Goal: Use online tool/utility: Utilize a website feature to perform a specific function

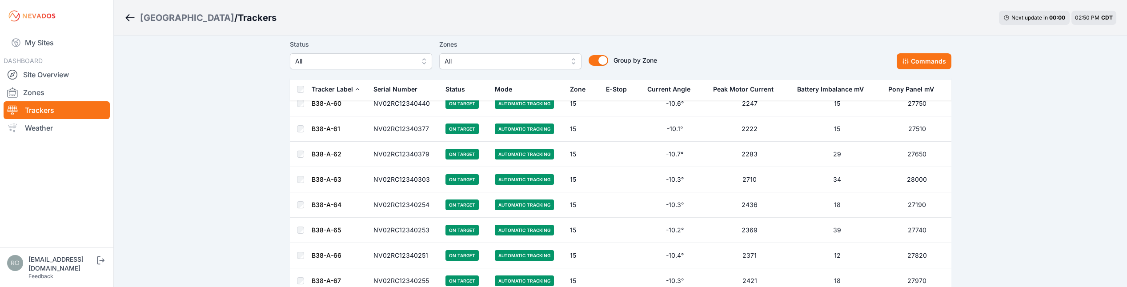
scroll to position [32143, 0]
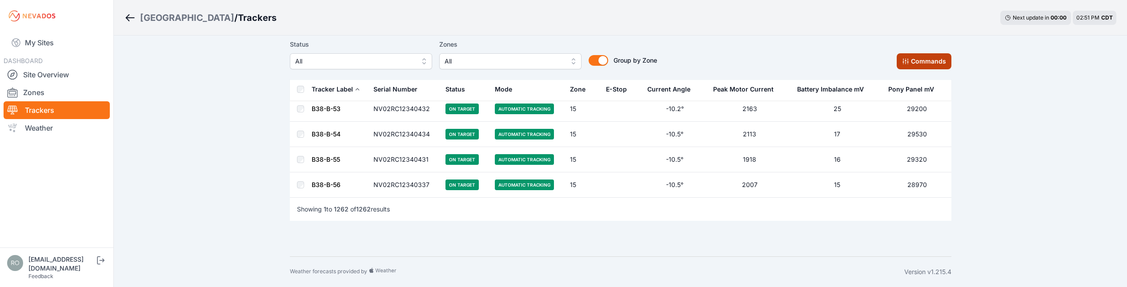
click at [926, 62] on button "Commands" at bounding box center [924, 61] width 55 height 16
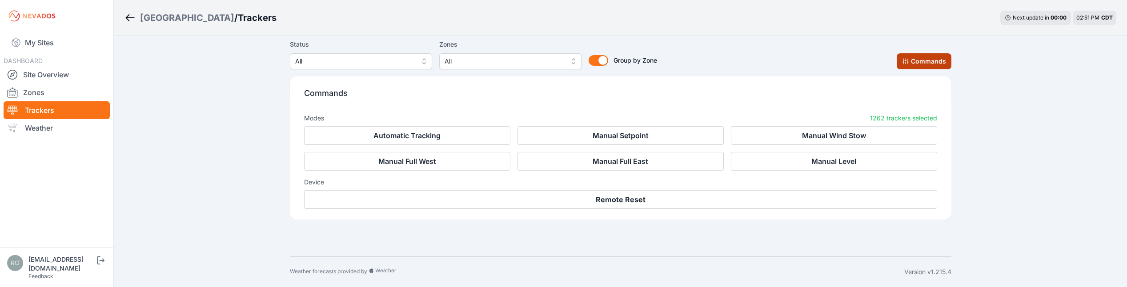
click at [917, 62] on button "Commands" at bounding box center [924, 61] width 55 height 16
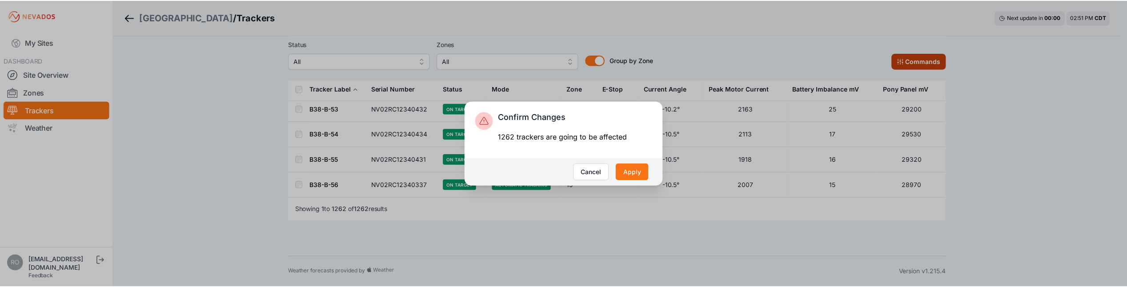
scroll to position [32143, 0]
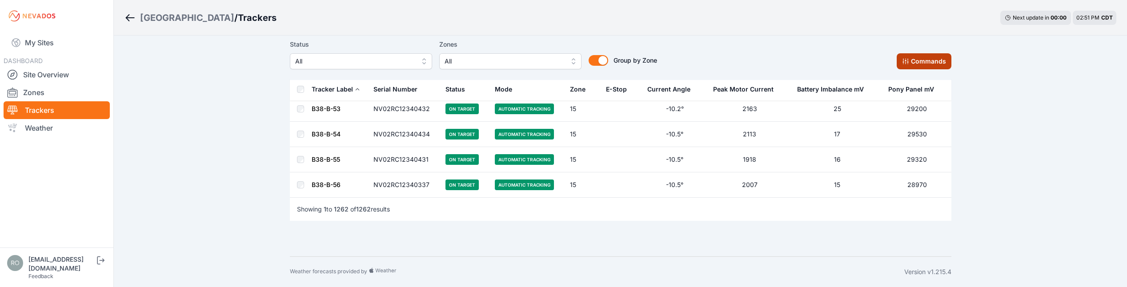
click at [921, 64] on button "Commands" at bounding box center [924, 61] width 55 height 16
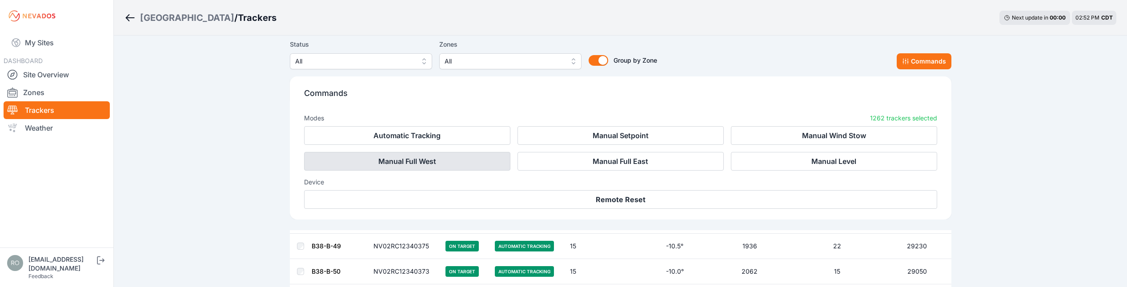
click at [421, 160] on button "Manual Full West" at bounding box center [407, 161] width 206 height 19
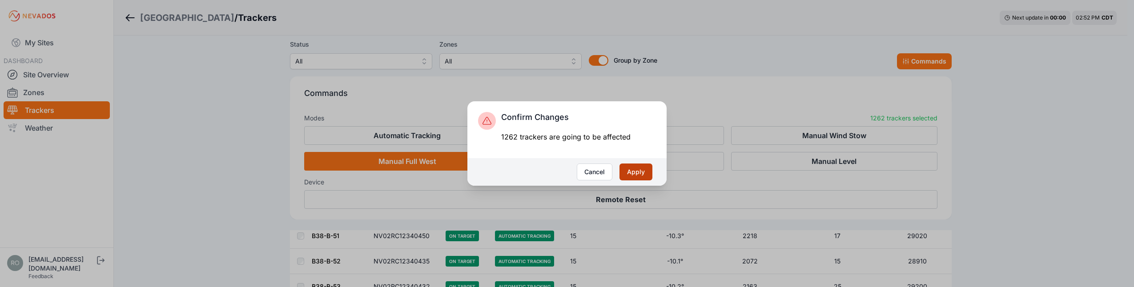
click at [635, 173] on button "Apply" at bounding box center [635, 172] width 33 height 17
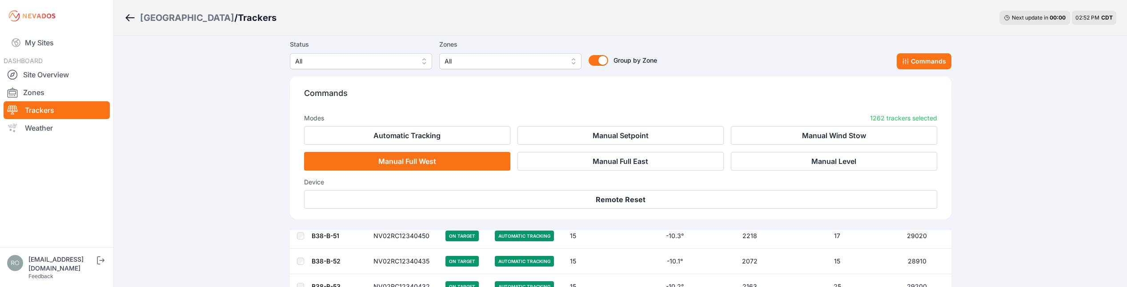
click at [637, 170] on button "Apply" at bounding box center [629, 171] width 31 height 16
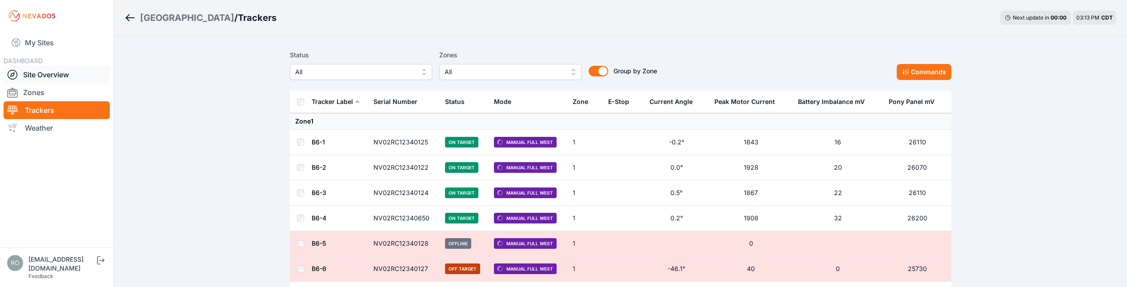
click at [14, 76] on icon at bounding box center [12, 74] width 11 height 11
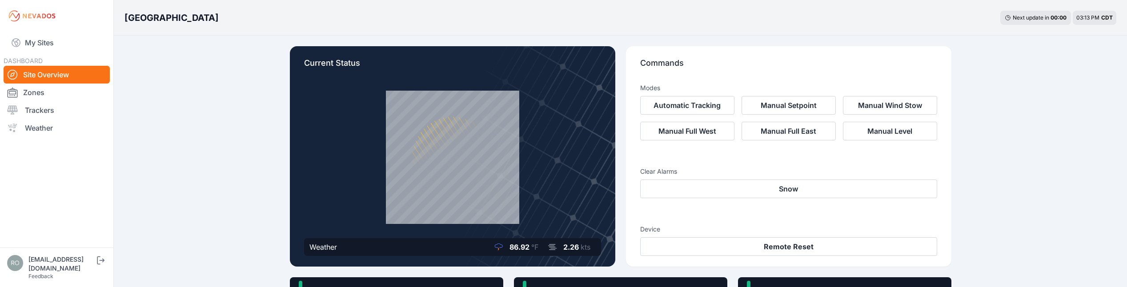
click at [7, 73] on icon at bounding box center [12, 74] width 11 height 11
click at [14, 109] on icon at bounding box center [12, 110] width 11 height 11
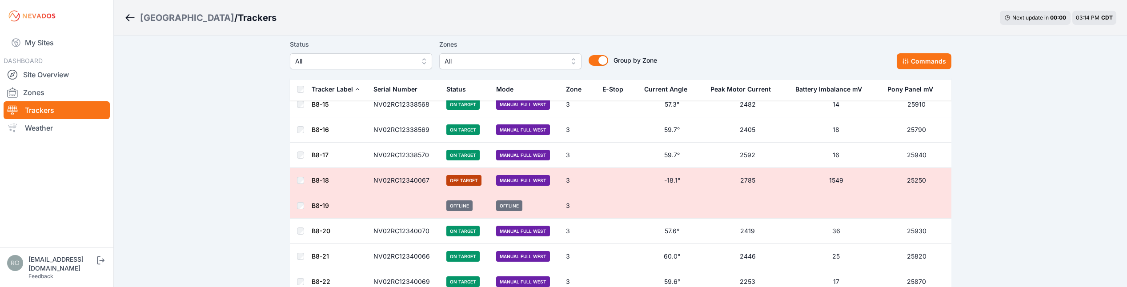
scroll to position [5046, 0]
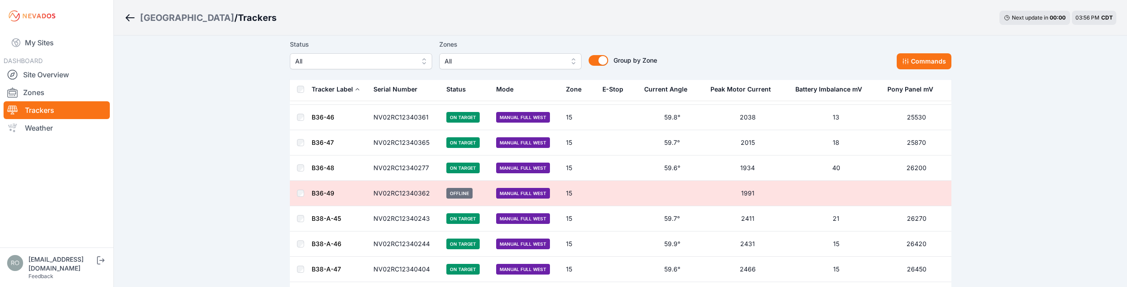
scroll to position [30943, 0]
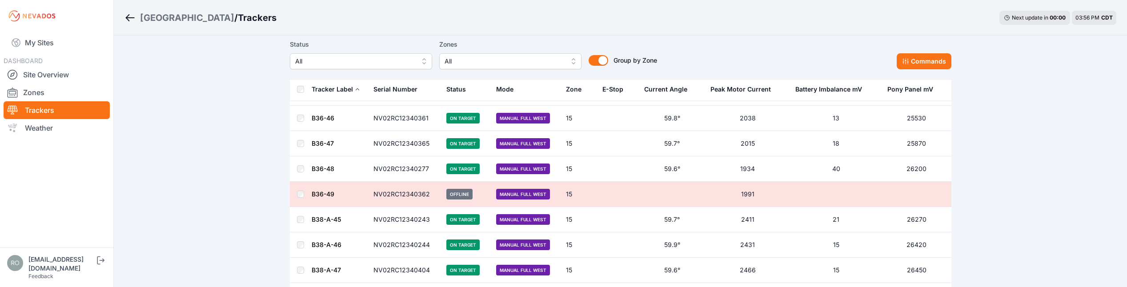
click at [923, 60] on button "Commands" at bounding box center [924, 61] width 55 height 16
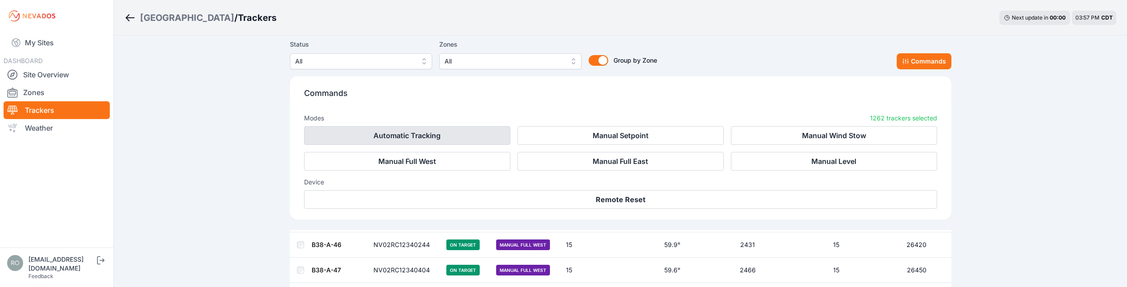
click at [402, 136] on button "Automatic Tracking" at bounding box center [407, 135] width 206 height 19
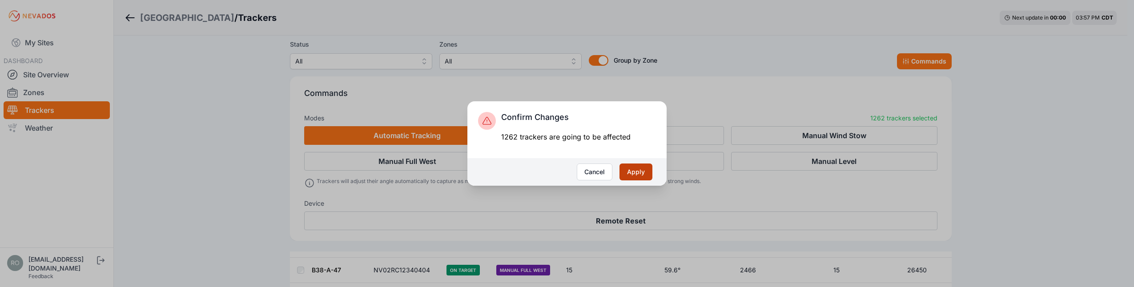
click at [630, 173] on button "Apply" at bounding box center [635, 172] width 33 height 17
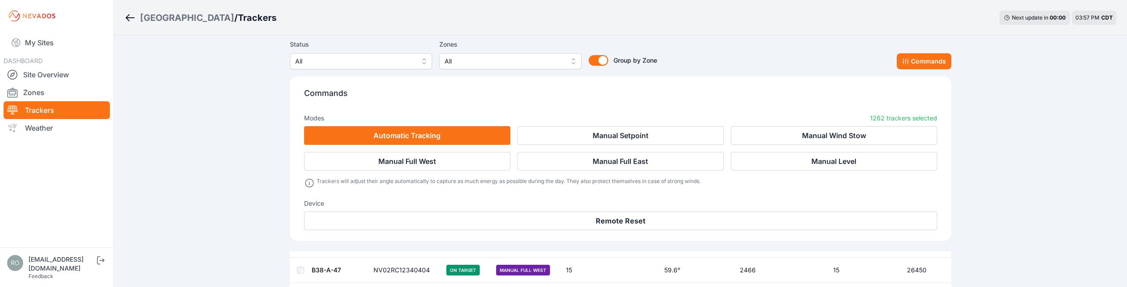
drag, startPoint x: 637, startPoint y: 173, endPoint x: 618, endPoint y: 168, distance: 19.2
click at [637, 173] on button "Apply" at bounding box center [629, 171] width 31 height 16
